Goal: Task Accomplishment & Management: Manage account settings

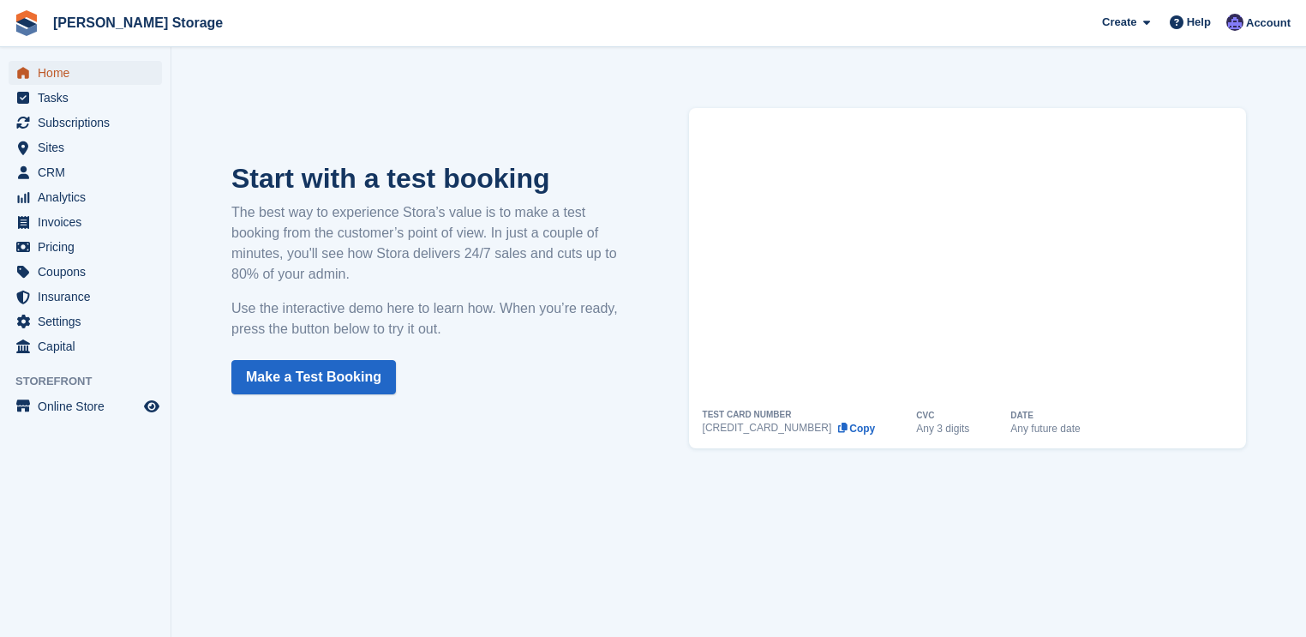
click at [51, 72] on span "Home" at bounding box center [89, 73] width 103 height 24
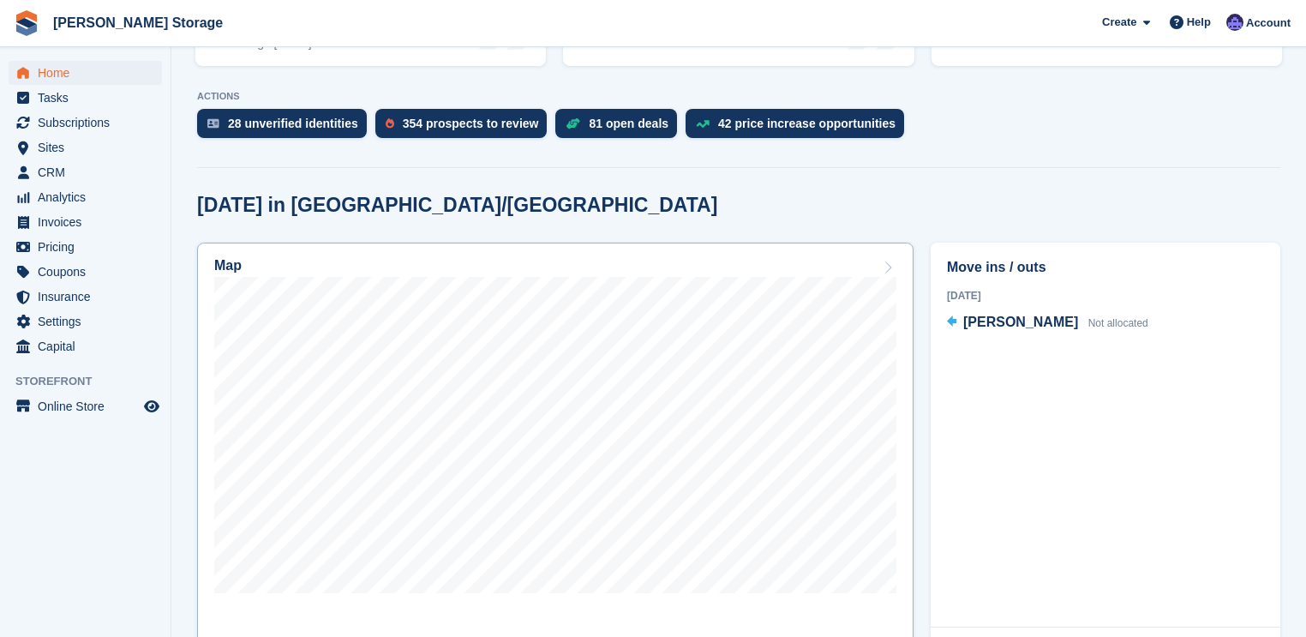
scroll to position [411, 0]
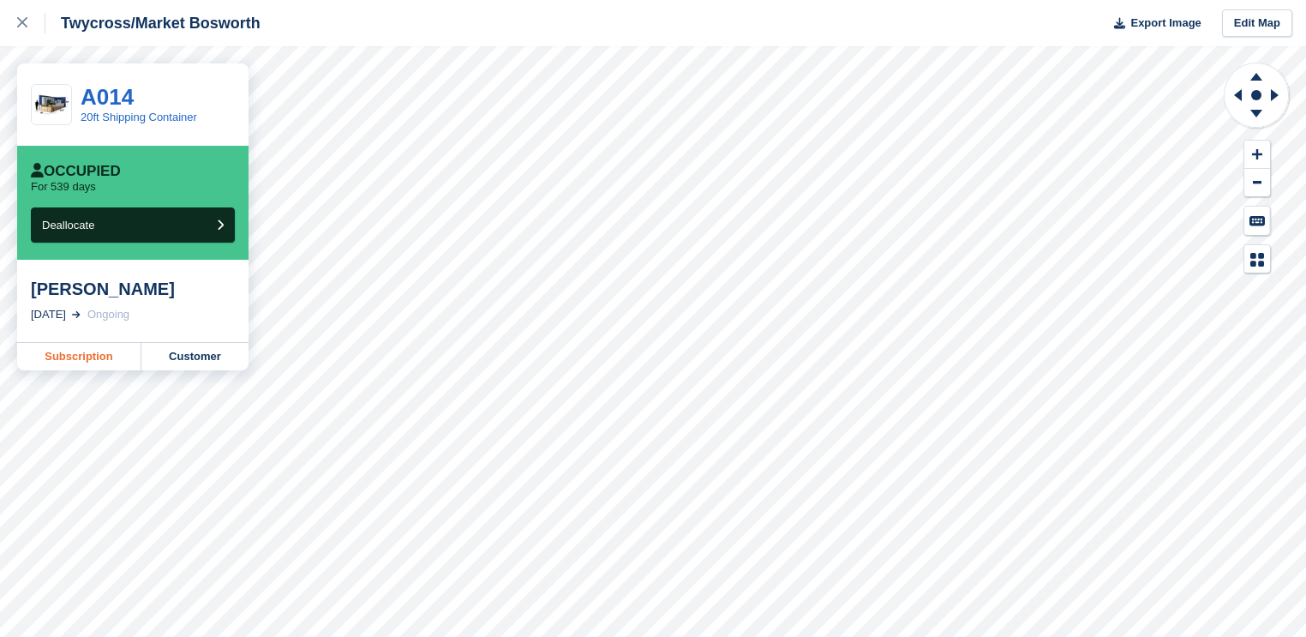
click at [93, 357] on link "Subscription" at bounding box center [79, 356] width 124 height 27
click at [130, 359] on link "Subscription" at bounding box center [79, 356] width 124 height 27
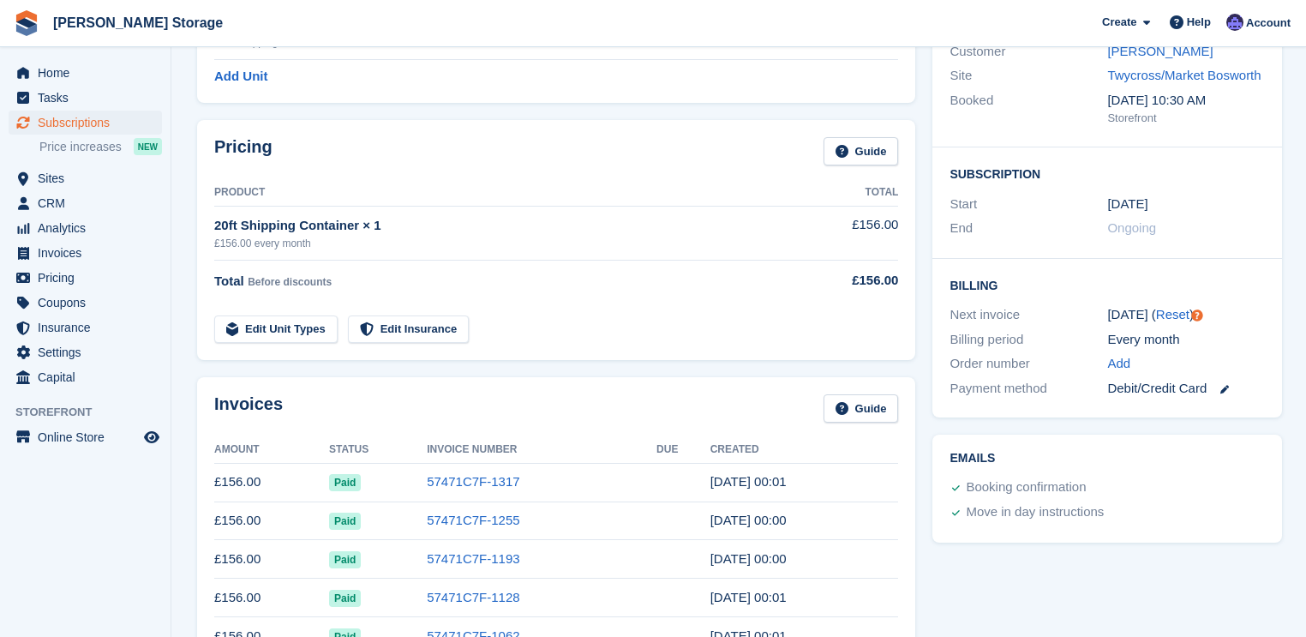
scroll to position [206, 0]
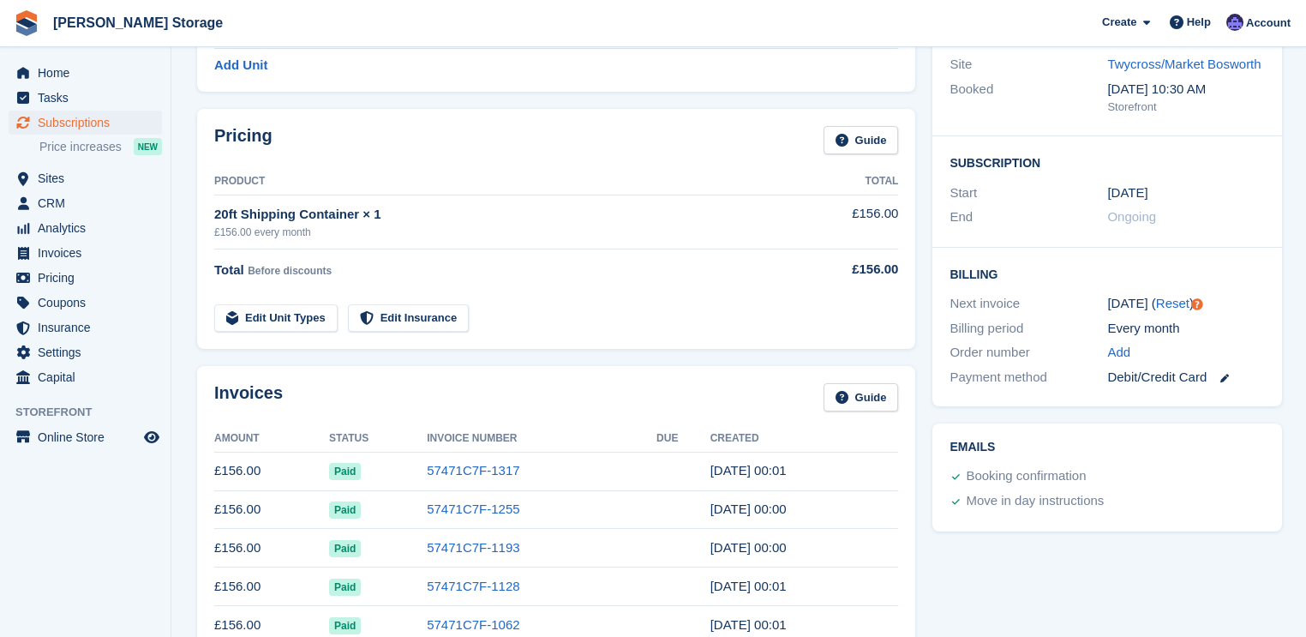
click at [761, 472] on time "12 Sep, 00:01" at bounding box center [748, 470] width 76 height 15
click at [458, 466] on link "57471C7F-1317" at bounding box center [473, 470] width 93 height 15
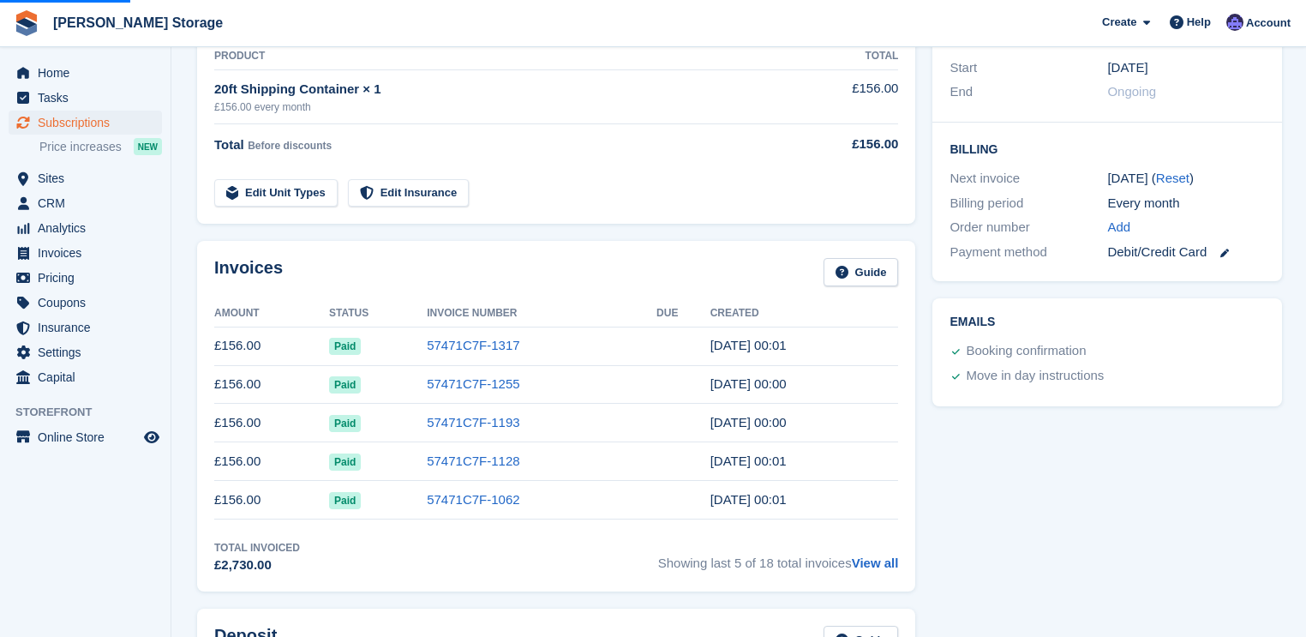
scroll to position [343, 0]
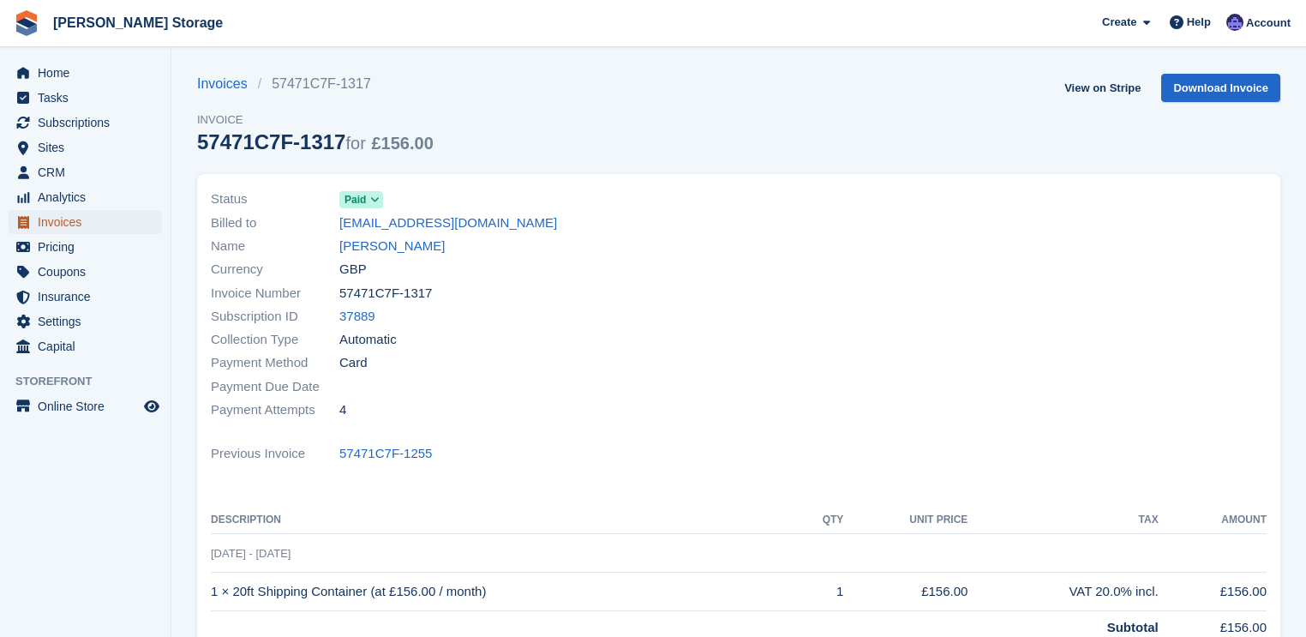
click at [55, 224] on span "Invoices" at bounding box center [89, 222] width 103 height 24
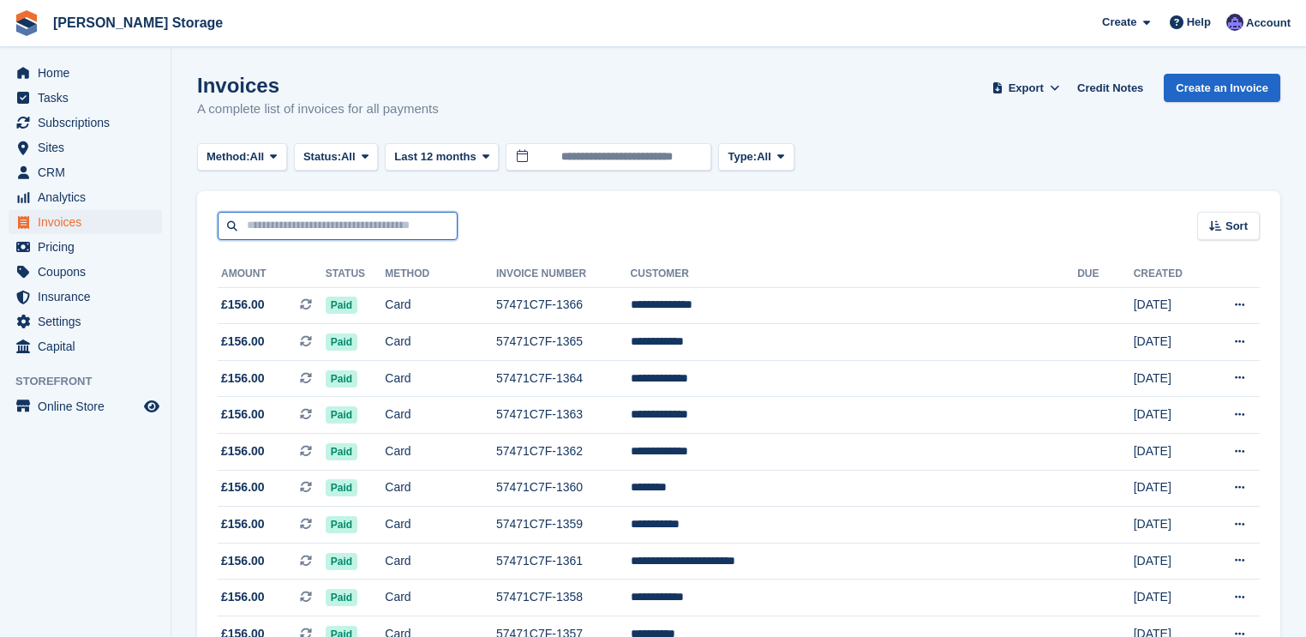
click at [295, 230] on input "text" at bounding box center [338, 226] width 240 height 28
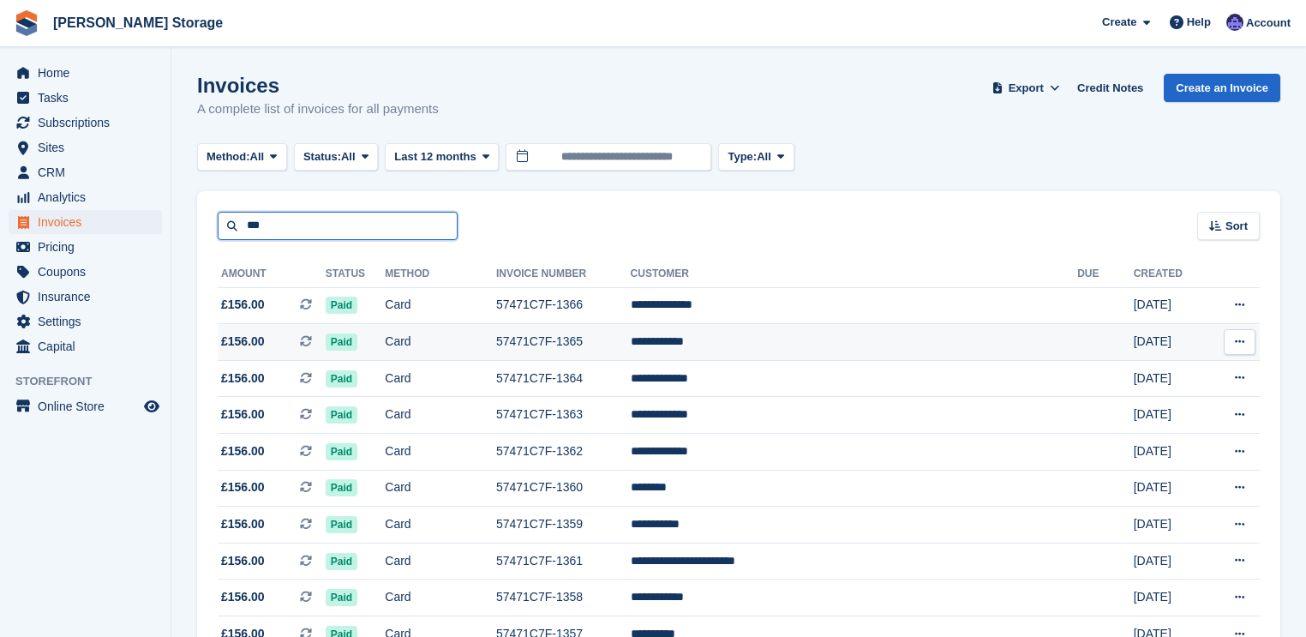
type input "***"
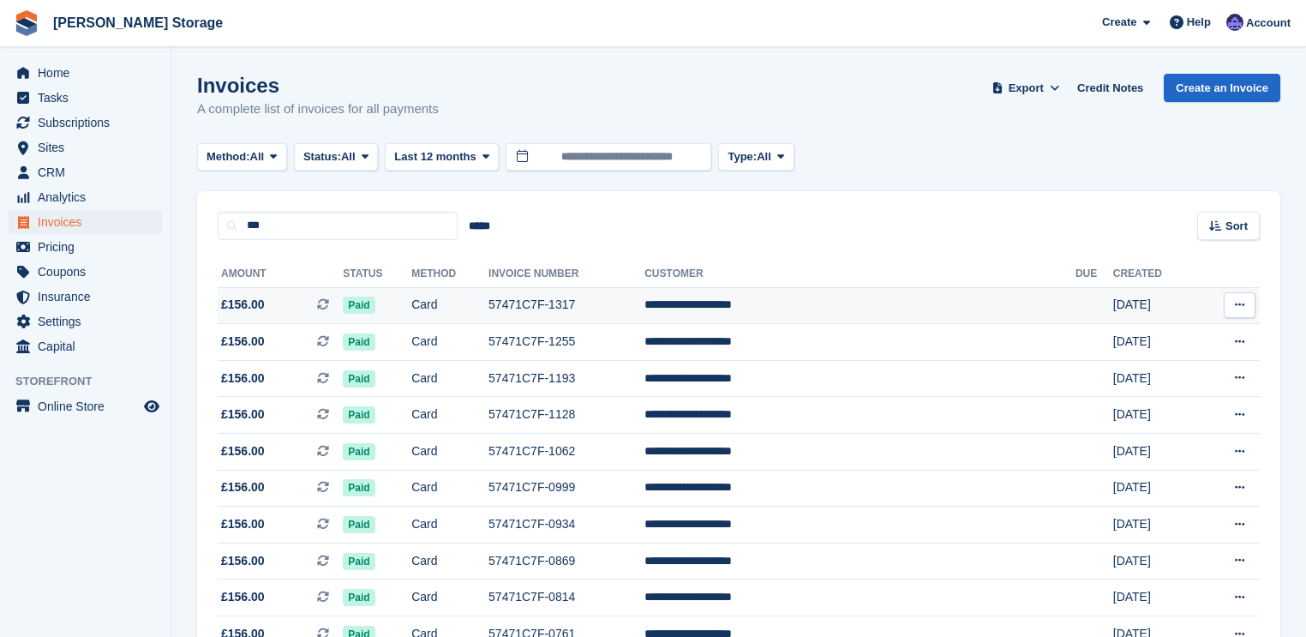
click at [1235, 304] on icon at bounding box center [1239, 304] width 9 height 11
click at [1124, 359] on p "View on Stripe" at bounding box center [1173, 363] width 149 height 27
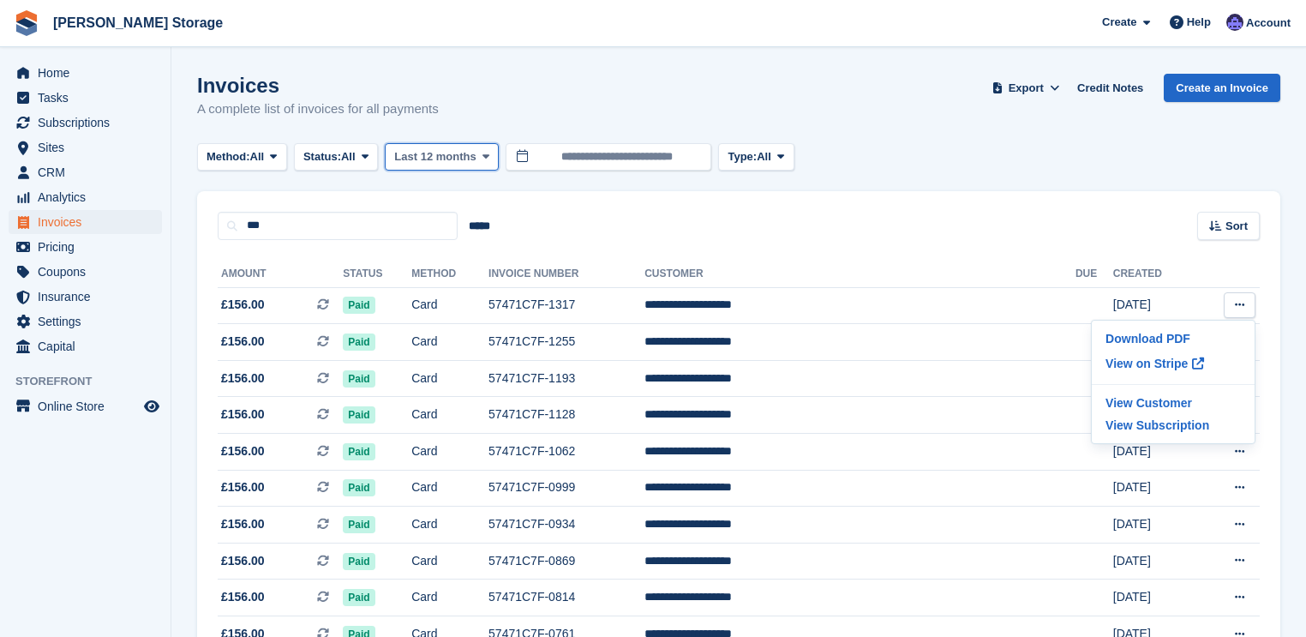
click at [471, 153] on span "Last 12 months" at bounding box center [434, 156] width 81 height 17
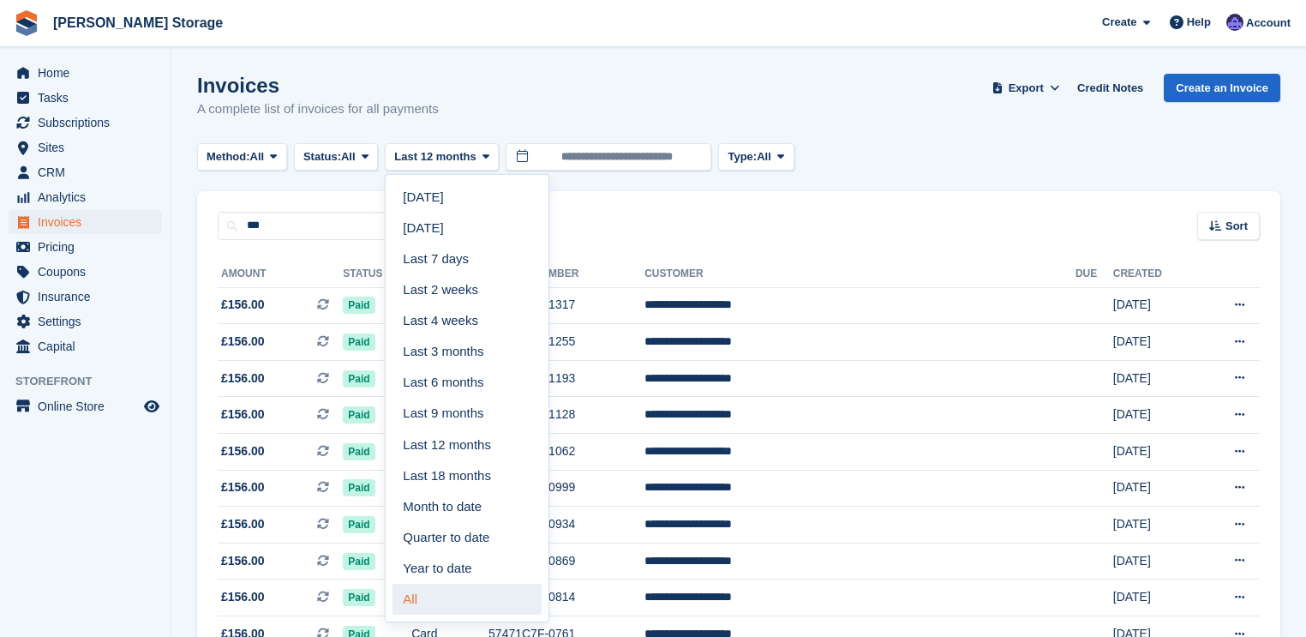
click at [428, 594] on link "All" at bounding box center [466, 599] width 149 height 31
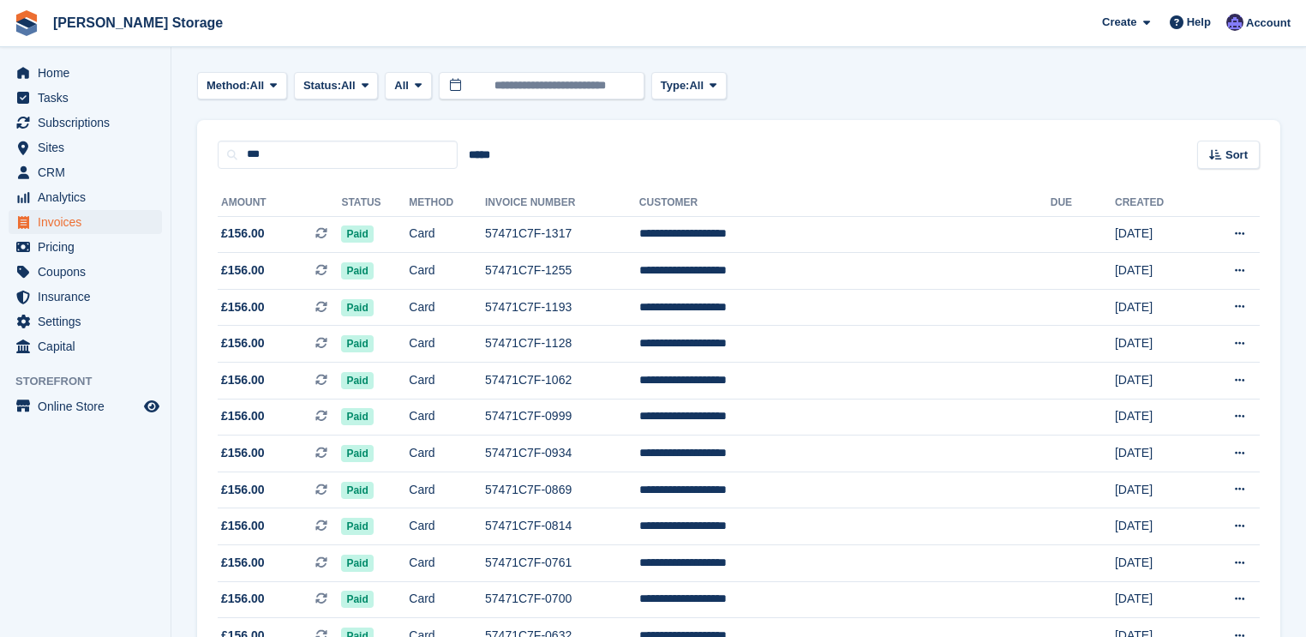
scroll to position [69, 0]
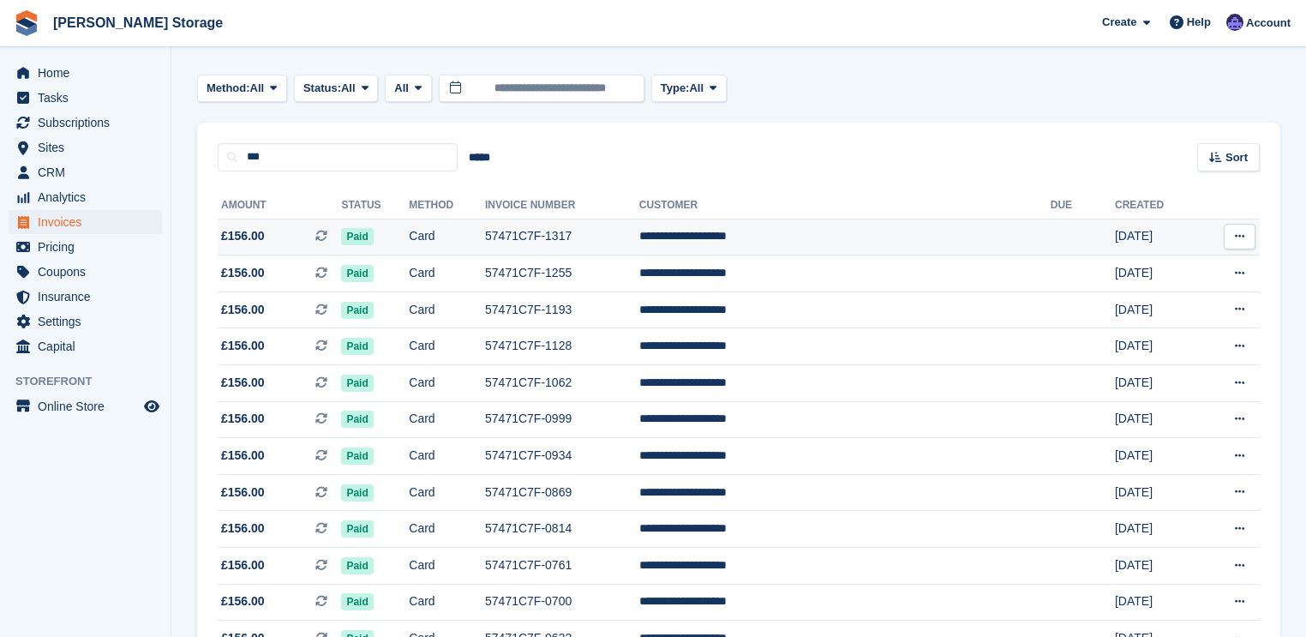
click at [1231, 231] on button at bounding box center [1240, 237] width 32 height 26
click at [1158, 291] on p "View on Stripe" at bounding box center [1173, 294] width 149 height 27
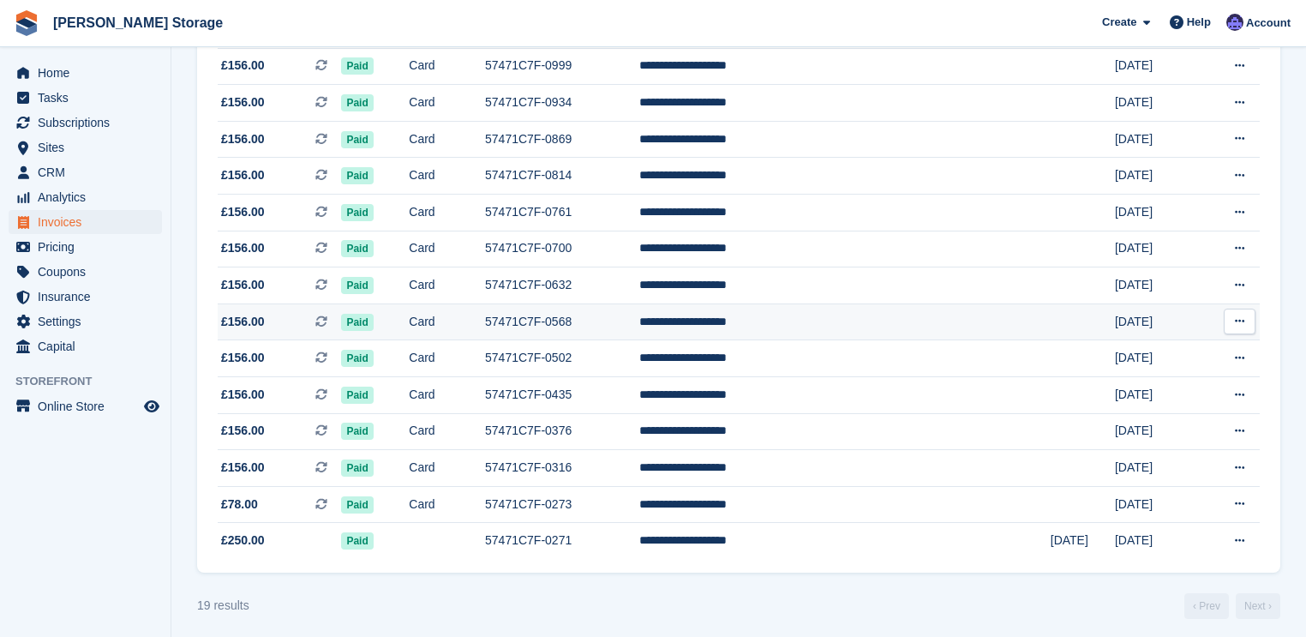
scroll to position [432, 0]
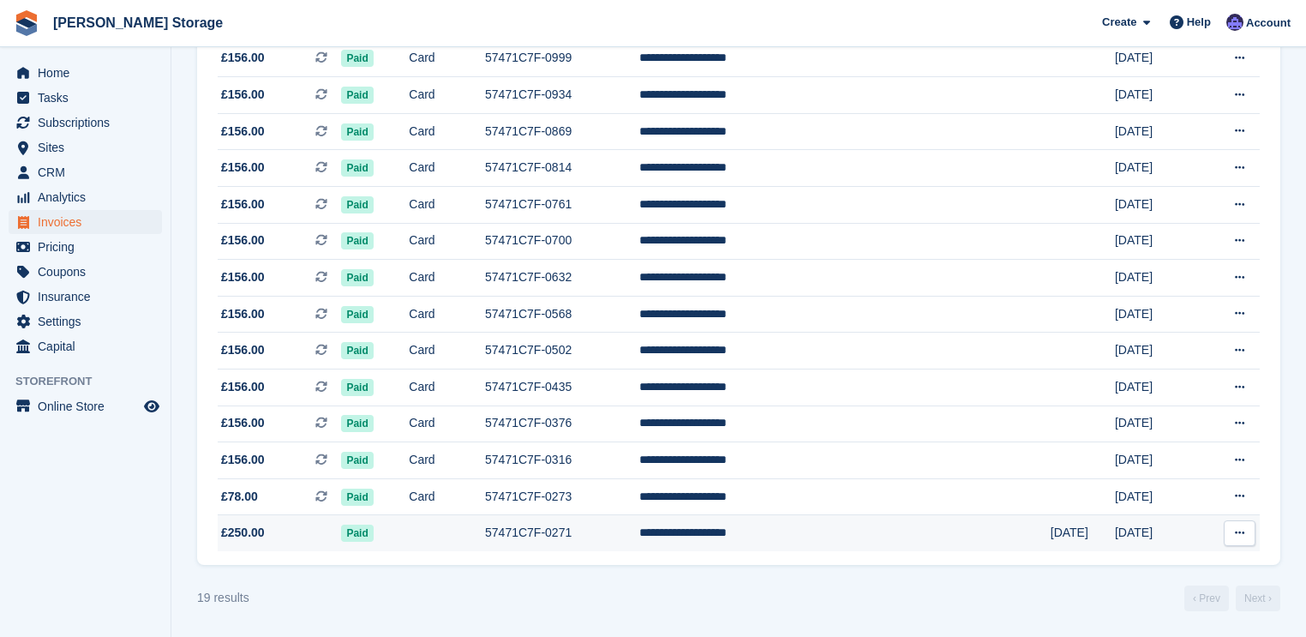
click at [1238, 529] on icon at bounding box center [1239, 532] width 9 height 11
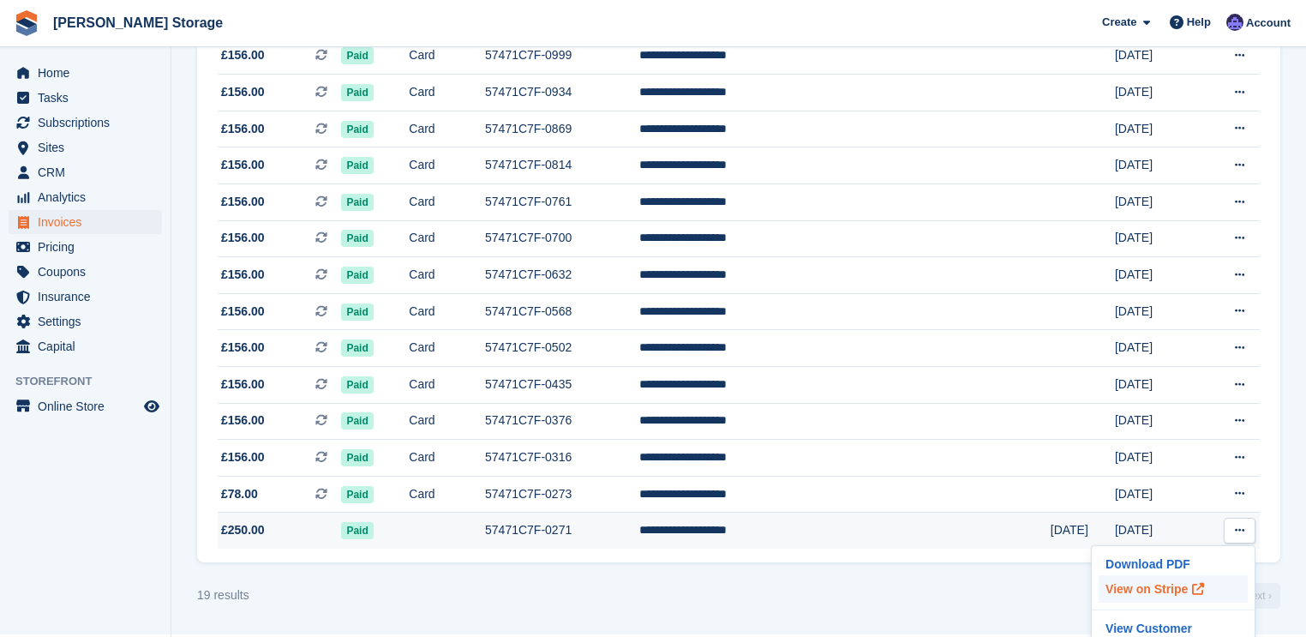
click at [1136, 596] on p "View on Stripe" at bounding box center [1173, 588] width 149 height 27
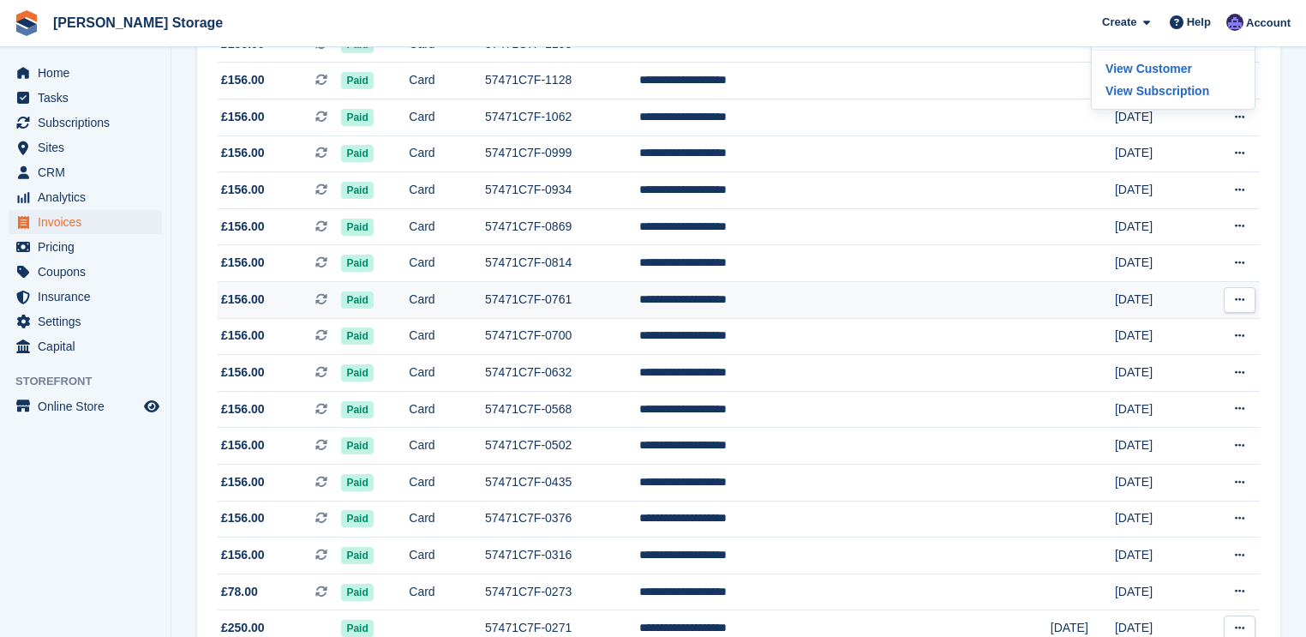
scroll to position [158, 0]
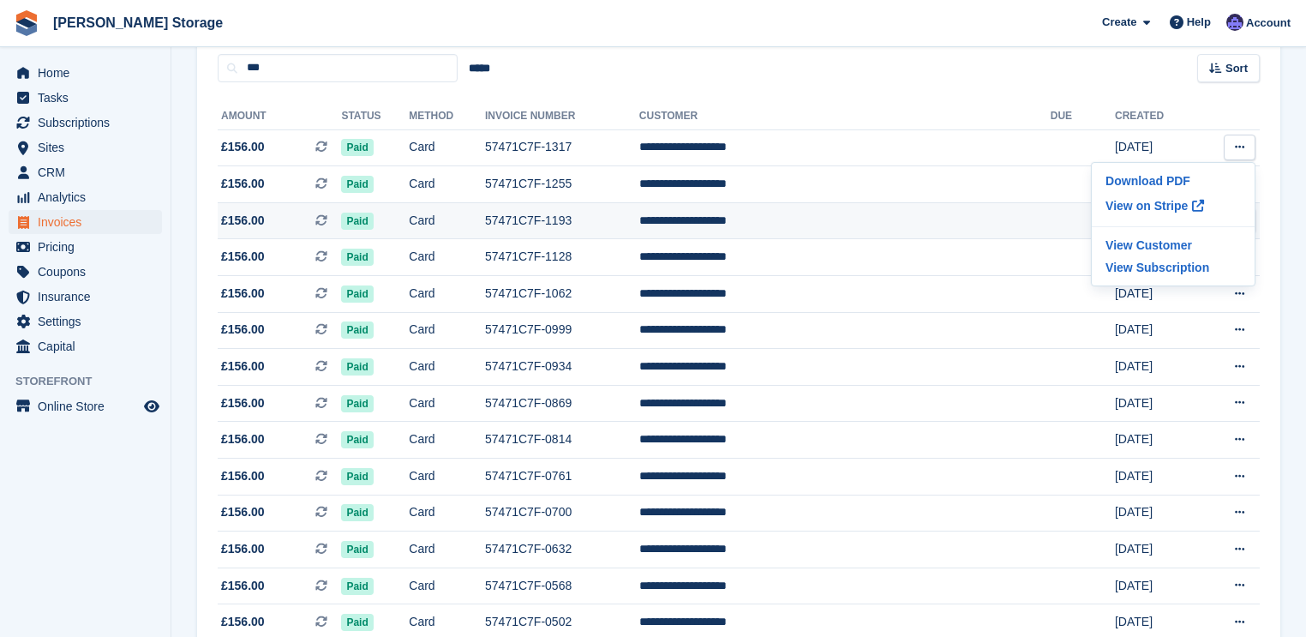
click at [1051, 210] on td at bounding box center [1083, 220] width 64 height 37
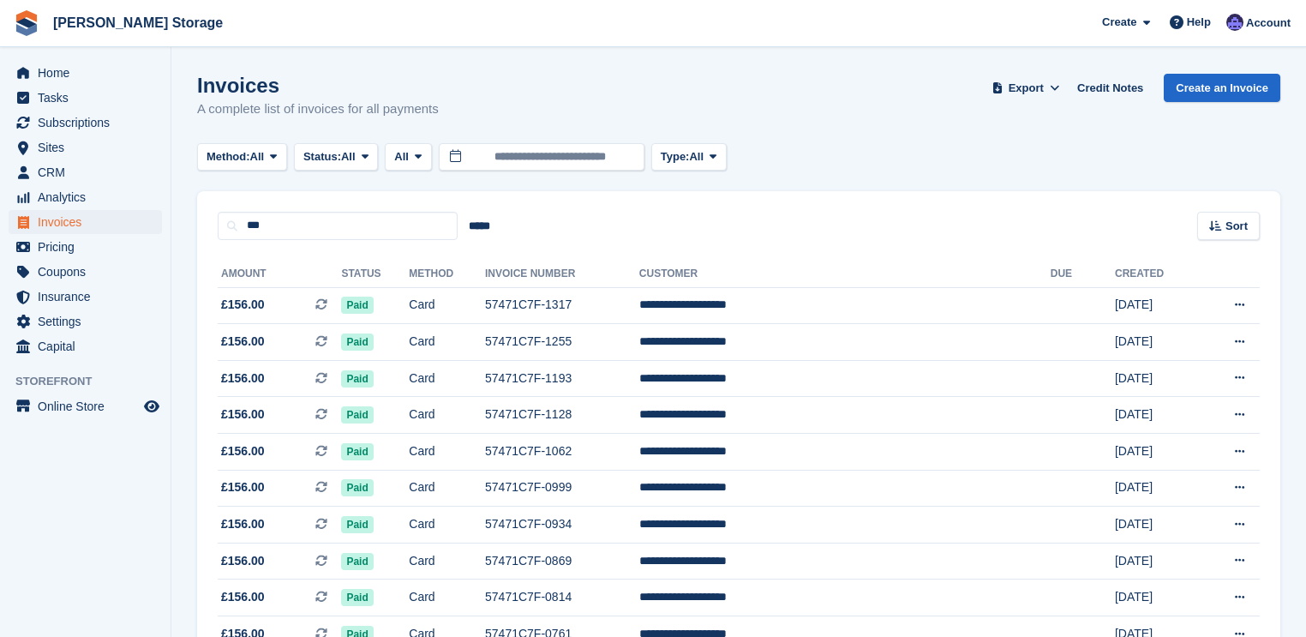
scroll to position [158, 0]
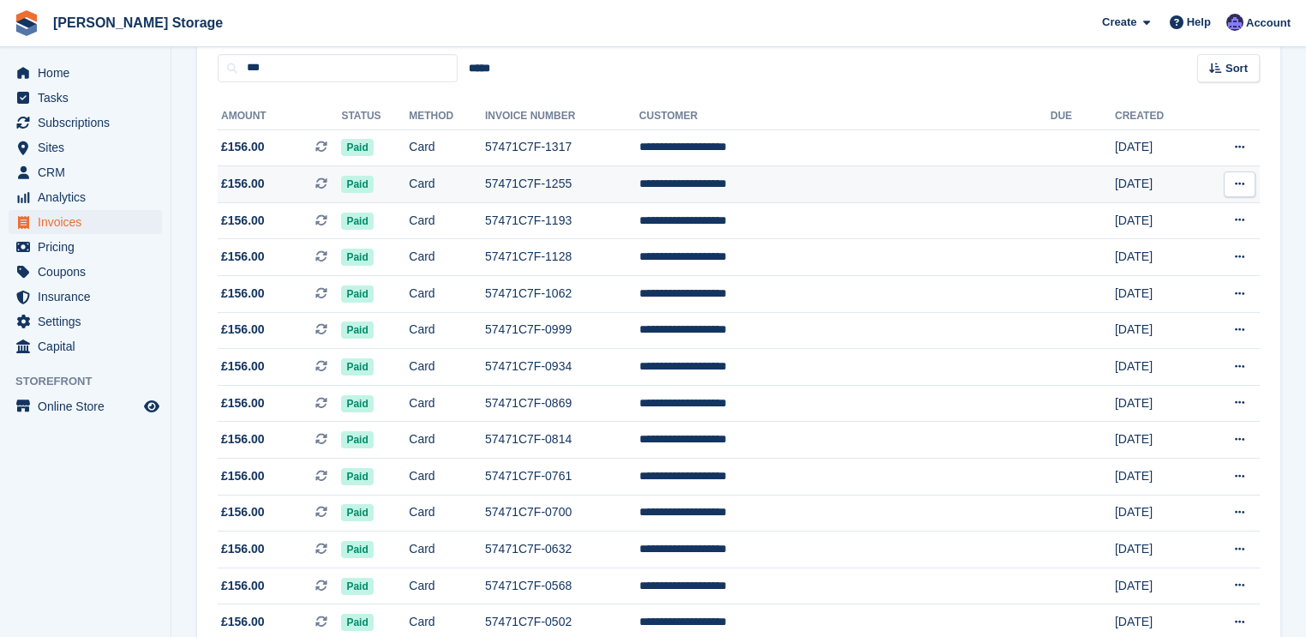
click at [1235, 182] on icon at bounding box center [1239, 183] width 9 height 11
click at [1132, 243] on p "View on Stripe" at bounding box center [1173, 242] width 149 height 27
click at [1235, 181] on icon at bounding box center [1239, 183] width 9 height 11
click at [1134, 243] on p "View on Stripe" at bounding box center [1173, 242] width 149 height 27
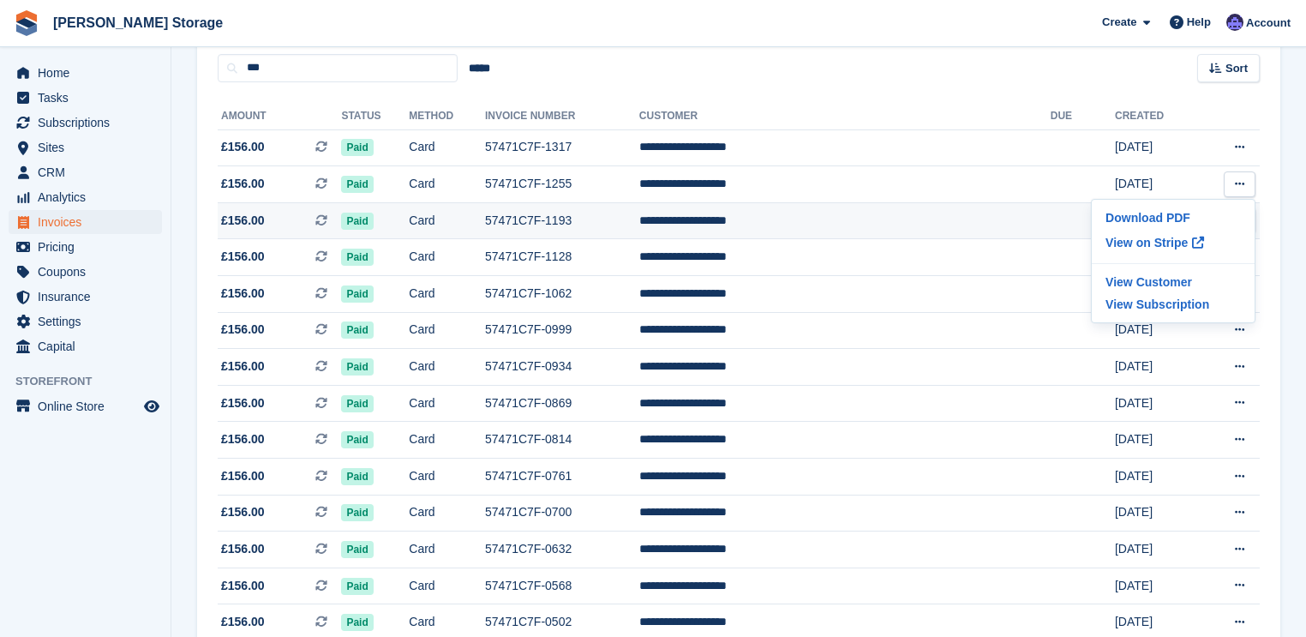
click at [1051, 214] on td at bounding box center [1083, 220] width 64 height 37
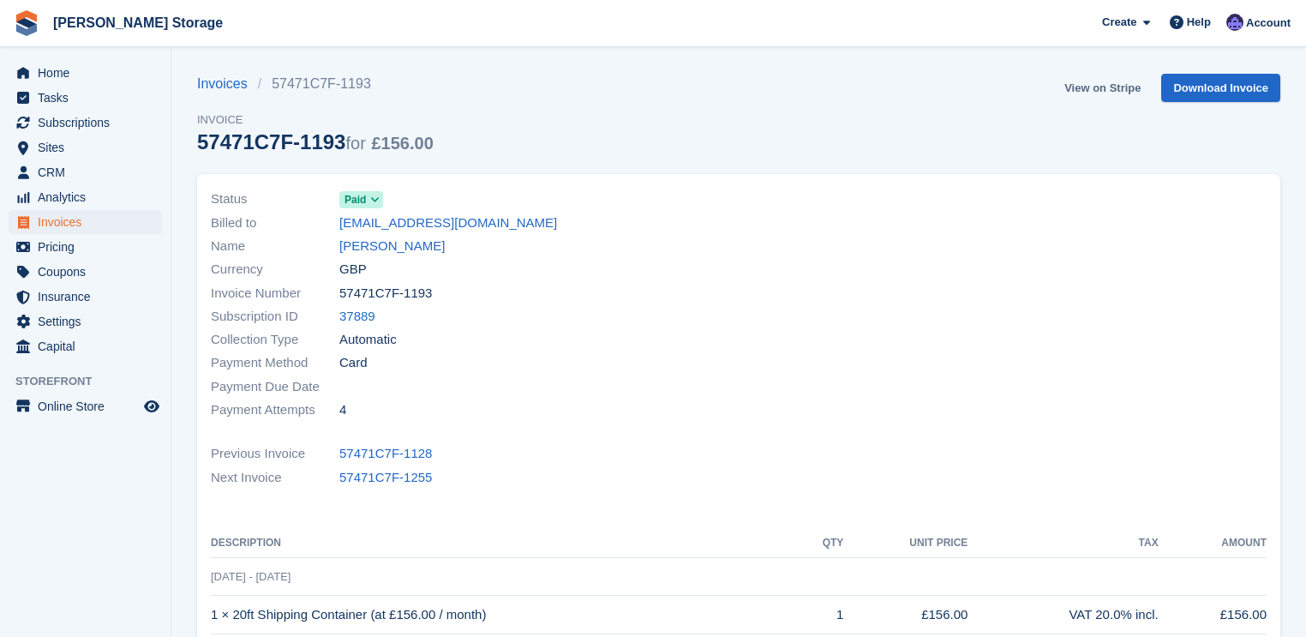
click at [1080, 89] on link "View on Stripe" at bounding box center [1103, 88] width 90 height 28
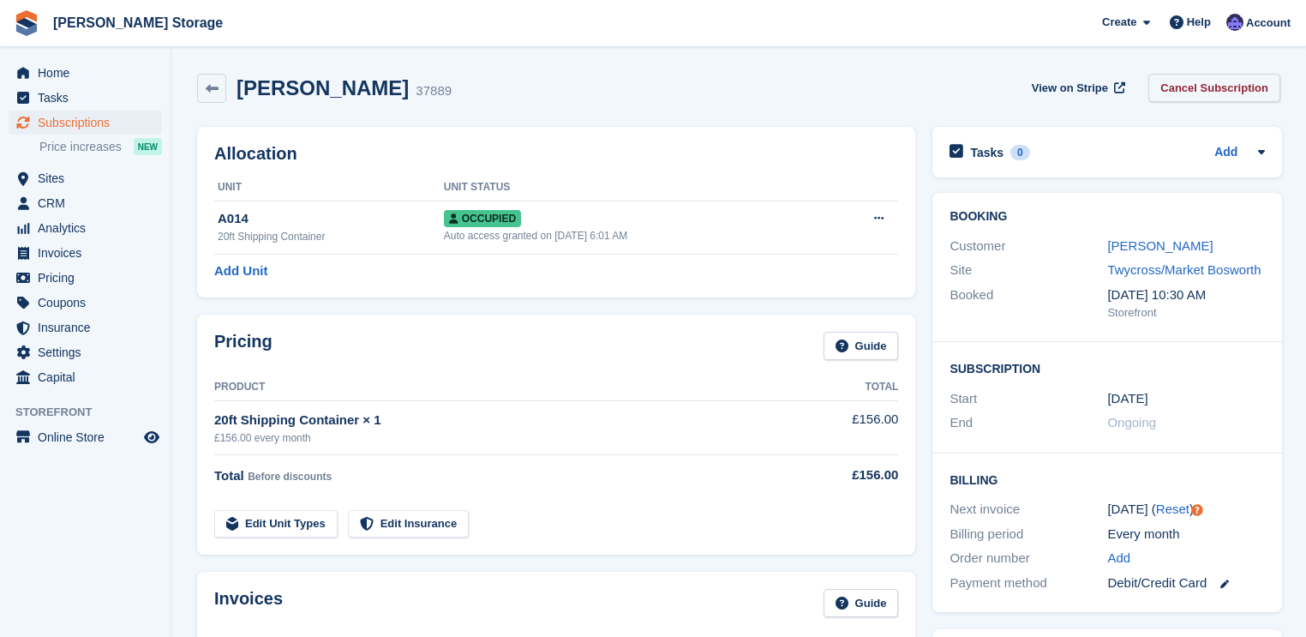
click at [1183, 87] on link "Cancel Subscription" at bounding box center [1214, 88] width 132 height 28
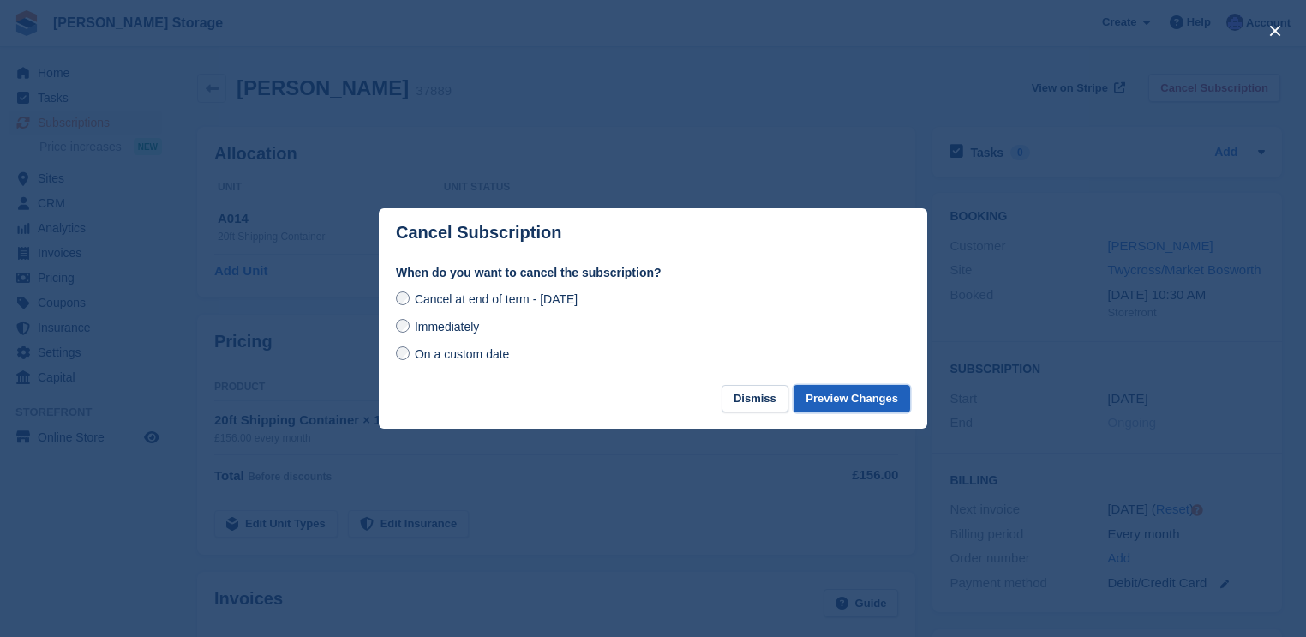
click at [840, 403] on button "Preview Changes" at bounding box center [852, 399] width 117 height 28
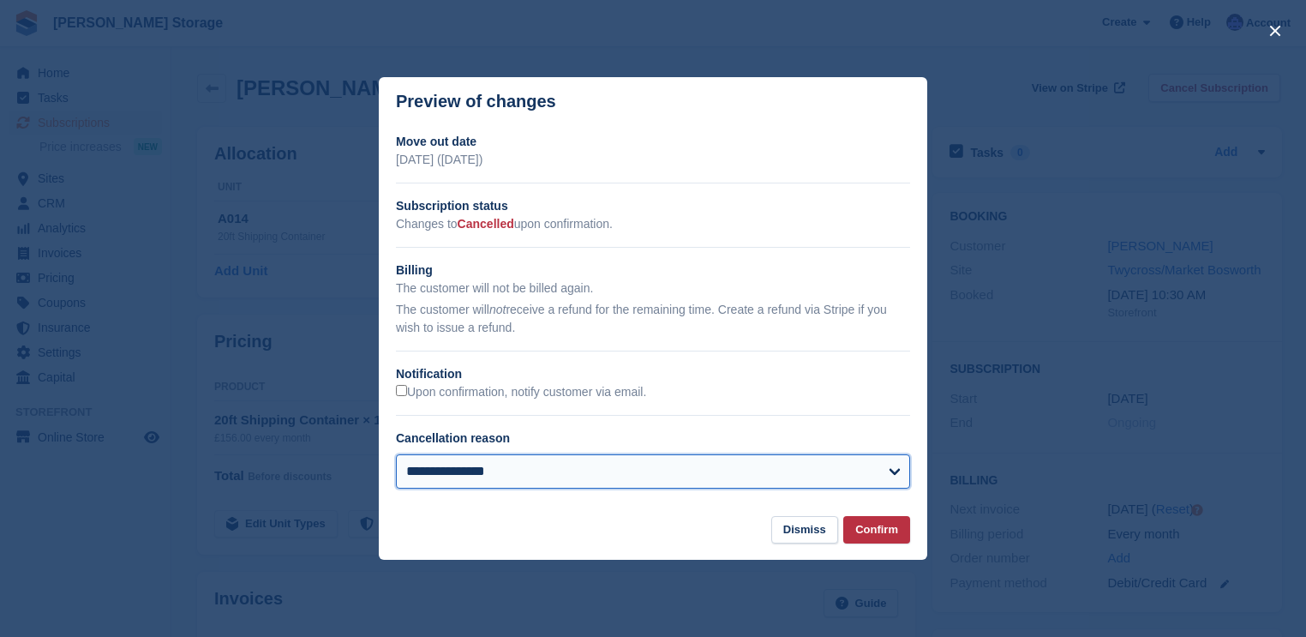
click at [483, 474] on select "**********" at bounding box center [653, 471] width 514 height 34
select select "**********"
click at [396, 455] on select "**********" at bounding box center [653, 471] width 514 height 34
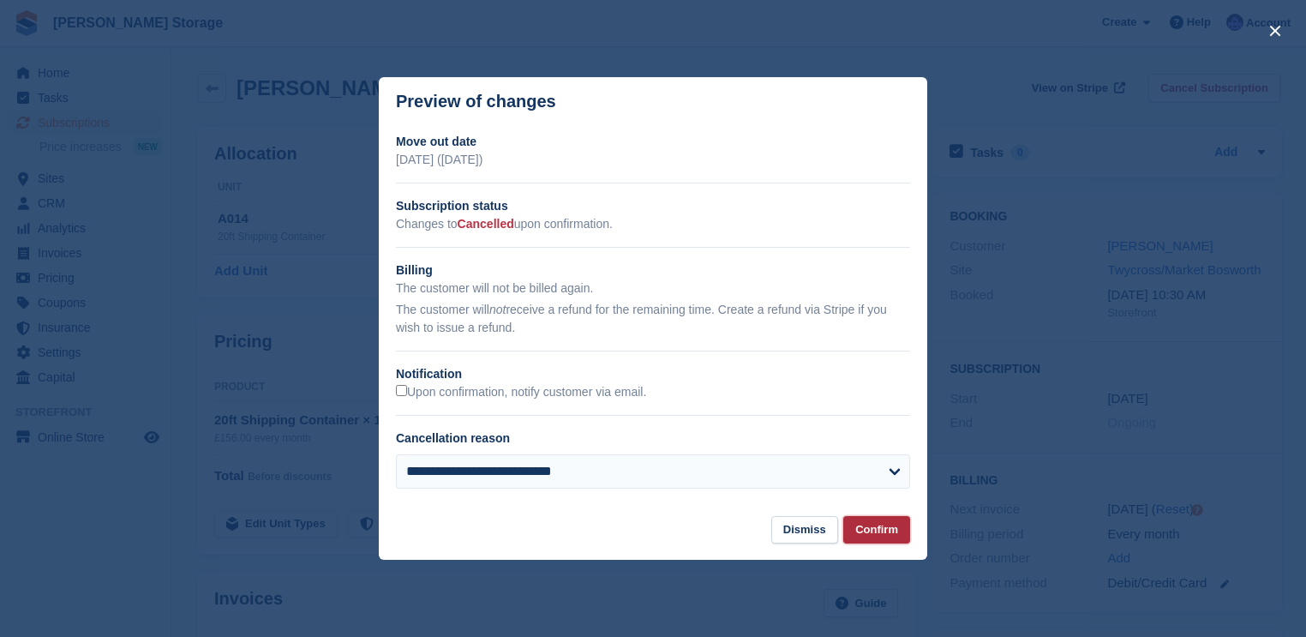
click at [867, 535] on button "Confirm" at bounding box center [876, 530] width 67 height 28
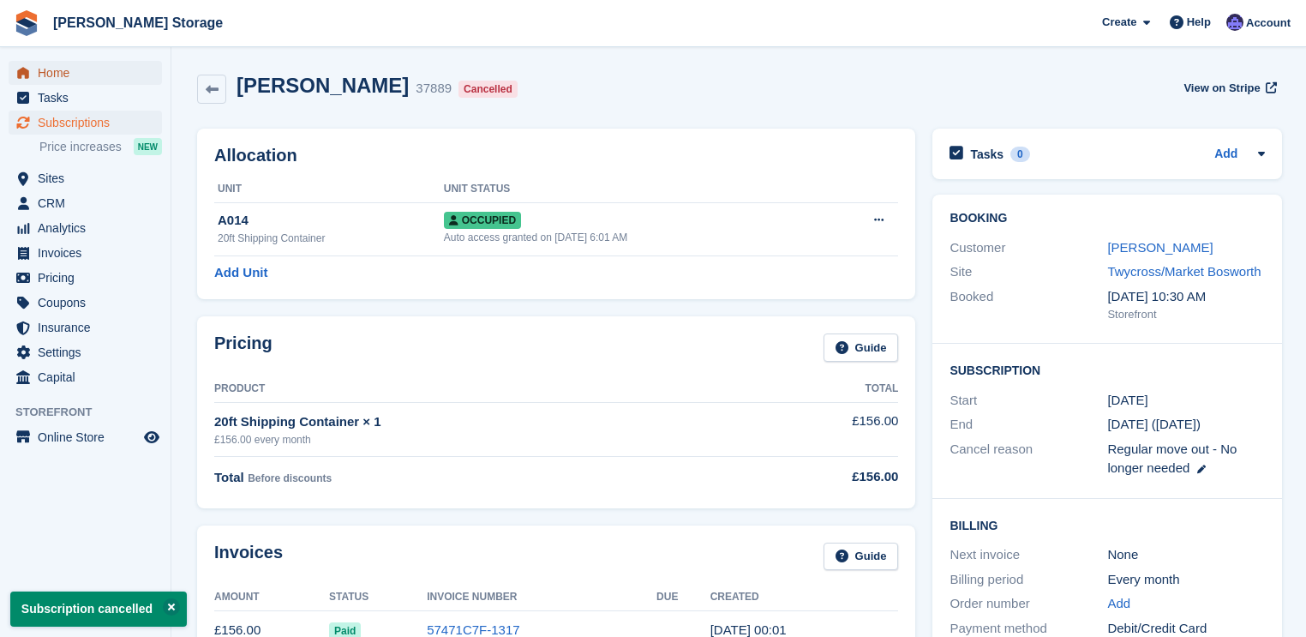
click at [53, 75] on span "Home" at bounding box center [89, 73] width 103 height 24
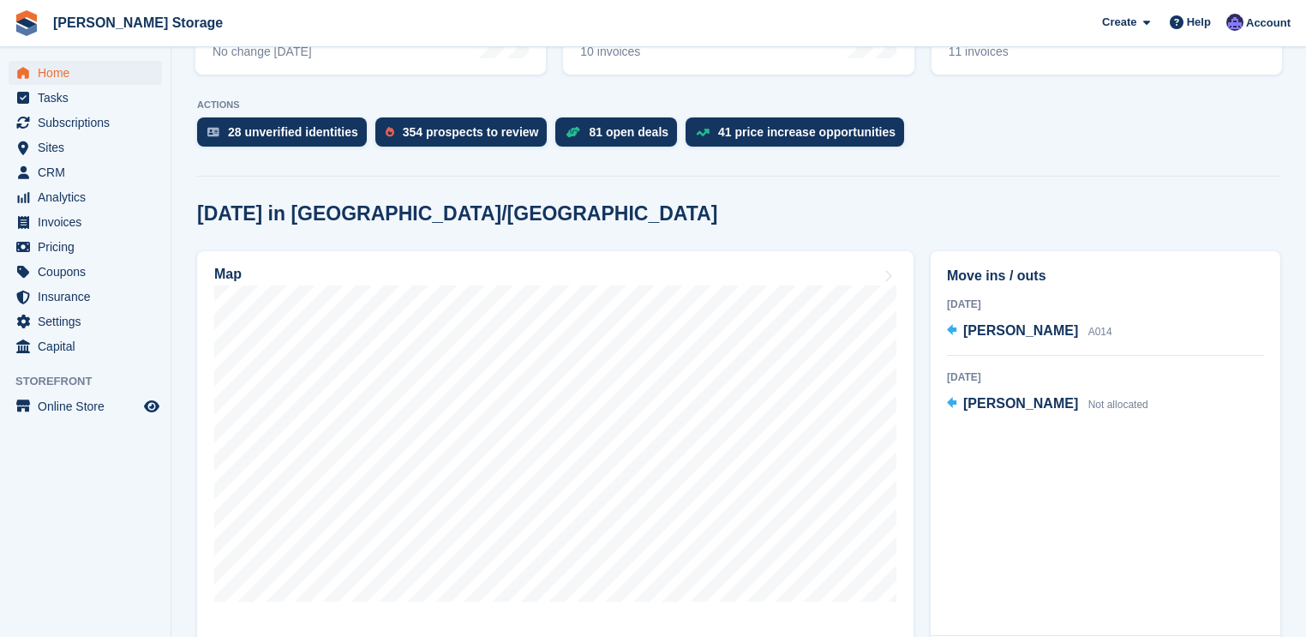
scroll to position [343, 0]
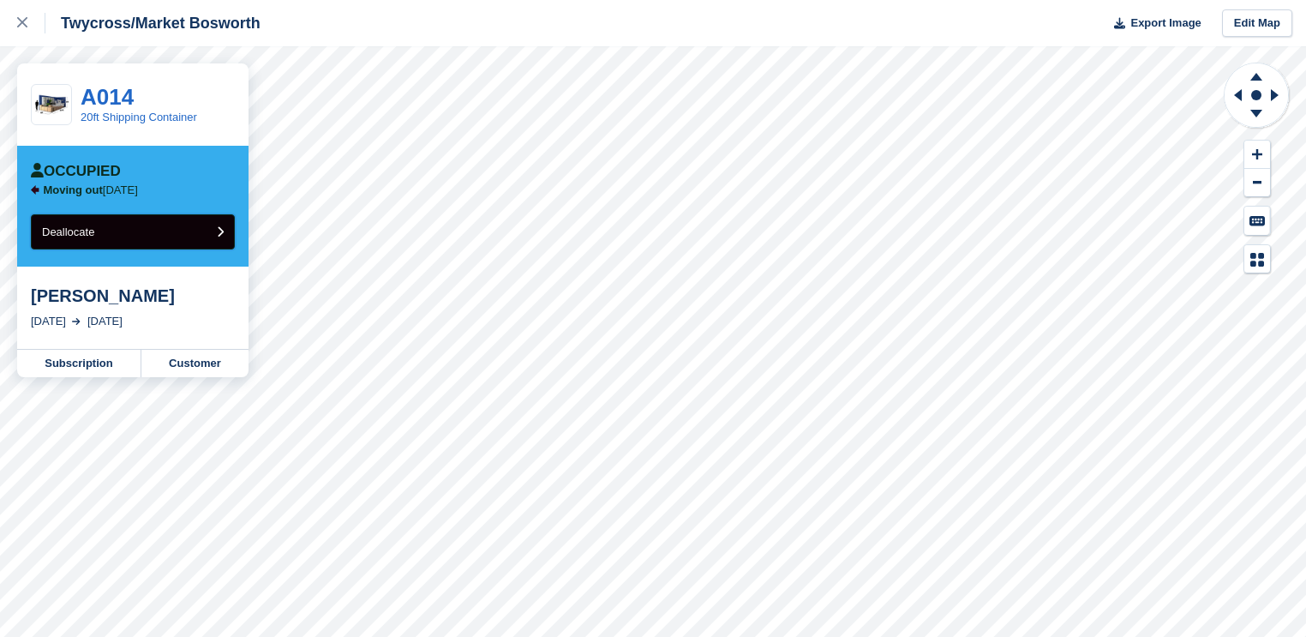
click at [186, 240] on button "Deallocate" at bounding box center [133, 231] width 204 height 35
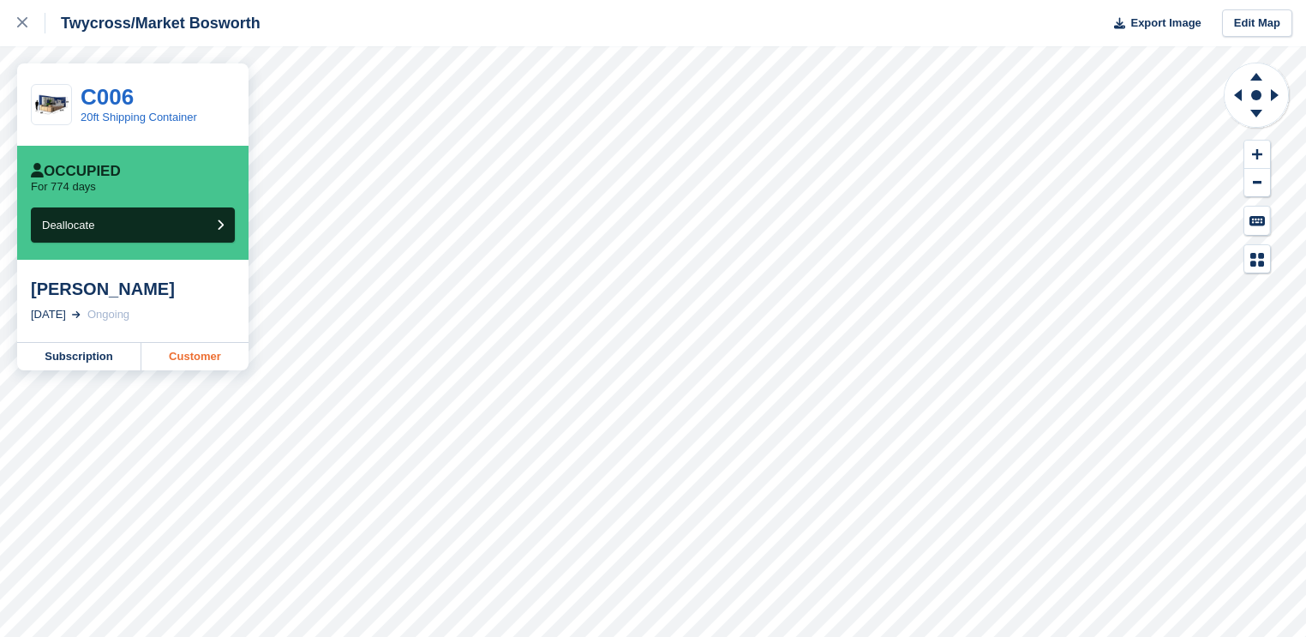
click at [195, 355] on link "Customer" at bounding box center [194, 356] width 107 height 27
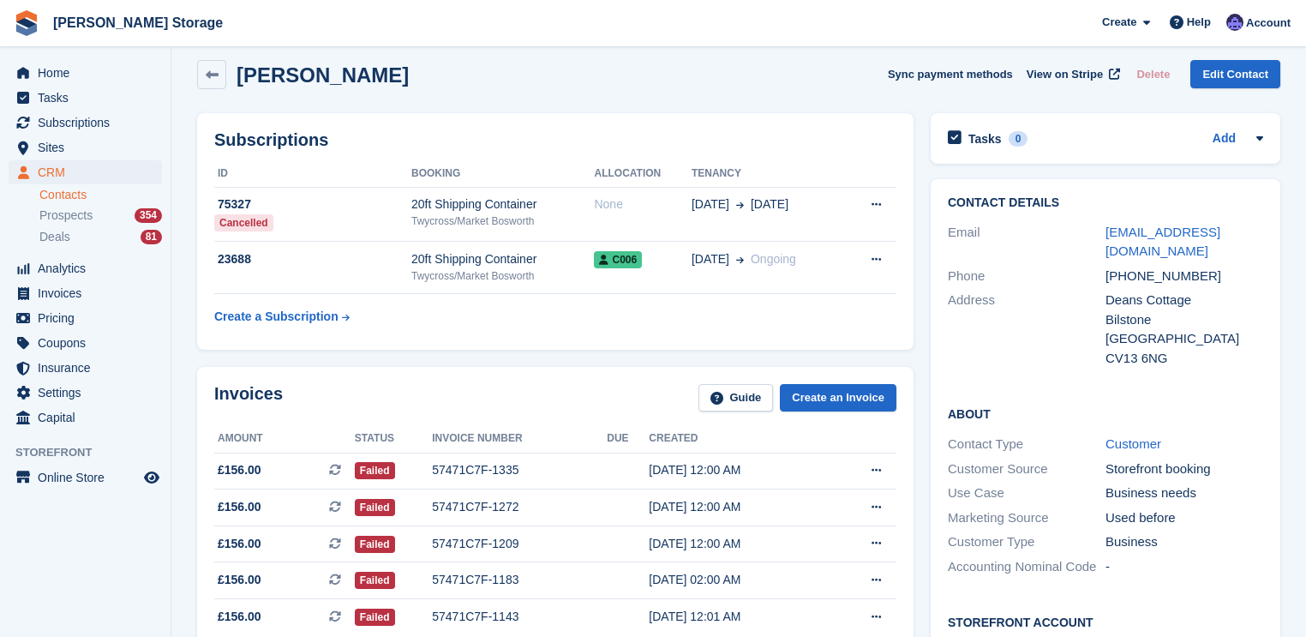
scroll to position [69, 0]
